Goal: Find specific page/section

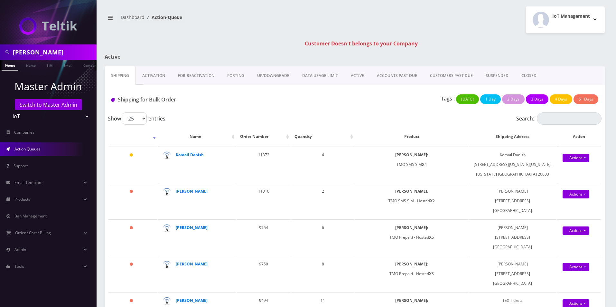
click at [57, 53] on input "eddie lee" at bounding box center [54, 52] width 82 height 12
type input "ezra"
click at [34, 65] on link "Name" at bounding box center [31, 65] width 16 height 11
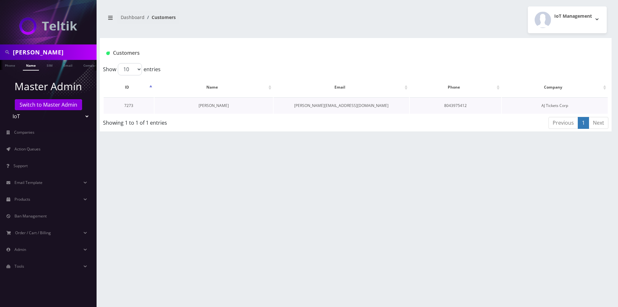
click at [218, 106] on link "Ezra Freedlander" at bounding box center [213, 105] width 30 height 5
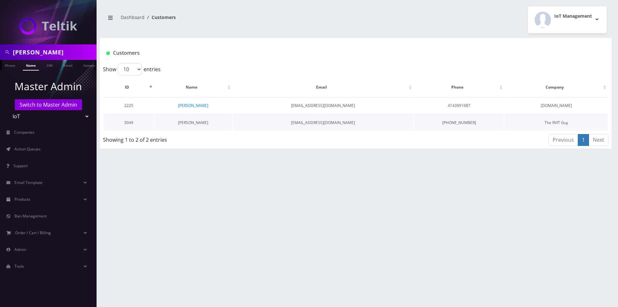
click at [194, 123] on link "[PERSON_NAME]" at bounding box center [193, 122] width 30 height 5
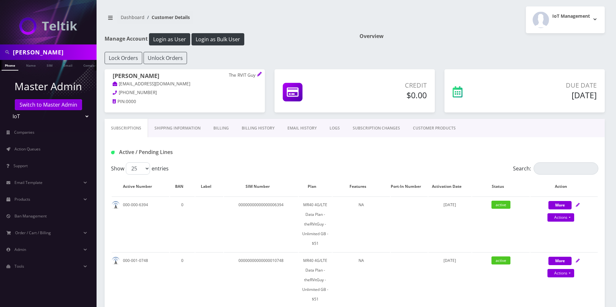
click at [293, 125] on link "EMAIL HISTORY" at bounding box center [302, 128] width 42 height 19
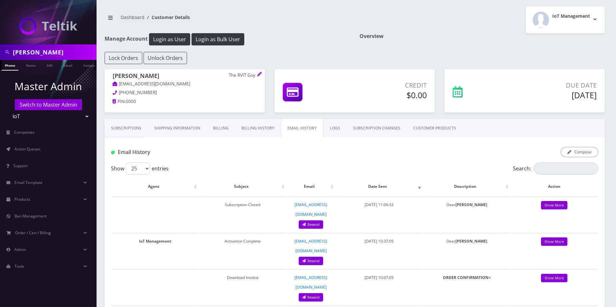
click at [256, 129] on link "Billing History" at bounding box center [258, 128] width 46 height 19
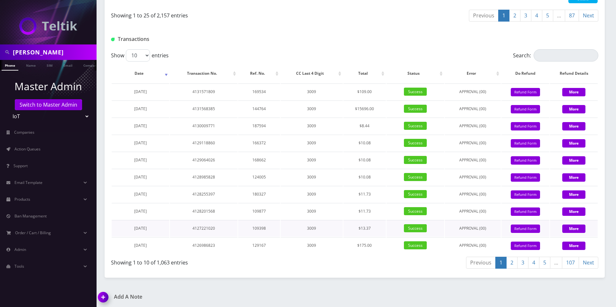
scroll to position [772, 0]
